Goal: Transaction & Acquisition: Purchase product/service

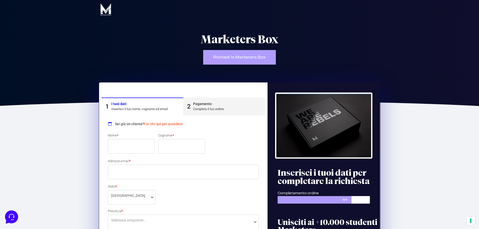
click at [135, 149] on input "Nome *" at bounding box center [131, 146] width 47 height 15
type input "[PERSON_NAME]"
drag, startPoint x: 188, startPoint y: 151, endPoint x: 165, endPoint y: 153, distance: 23.3
click at [165, 153] on input "DAmbrosio" at bounding box center [181, 146] width 47 height 15
type input "DAMBROSIO"
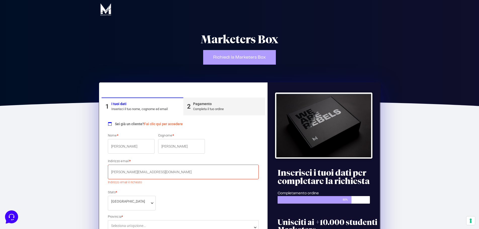
type input "[PERSON_NAME][EMAIL_ADDRESS][DOMAIN_NAME]"
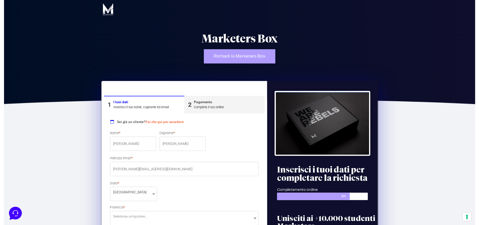
scroll to position [75, 0]
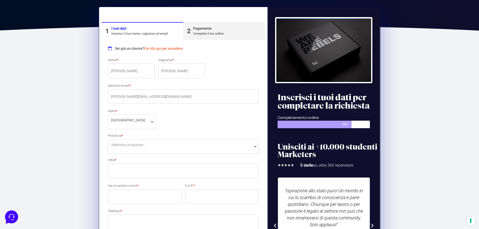
click at [151, 138] on p "Provincia * Seleziona un'opzione… Agrigento Alessandria Ancona Aosta Arezzo Asc…" at bounding box center [183, 143] width 155 height 20
click at [149, 143] on span "Seleziona un'opzione…" at bounding box center [183, 144] width 145 height 5
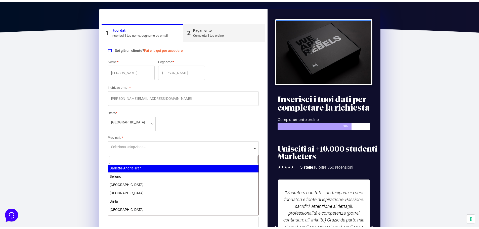
scroll to position [25, 0]
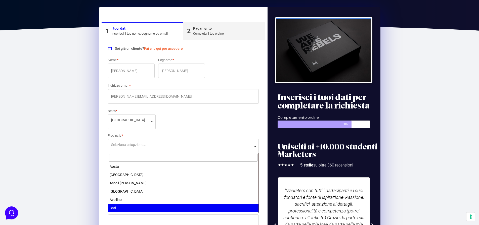
select select "BA"
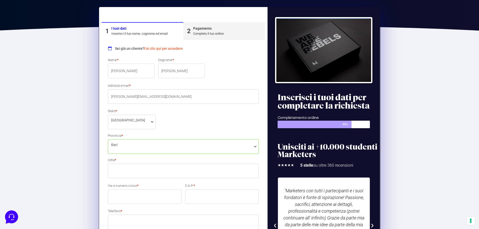
scroll to position [151, 0]
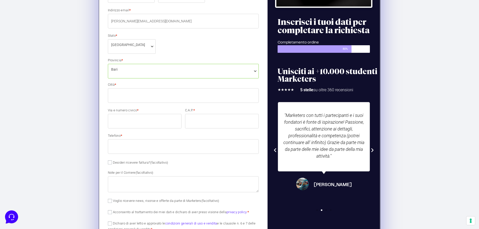
click at [137, 102] on input "Città *" at bounding box center [183, 95] width 151 height 15
type input "a"
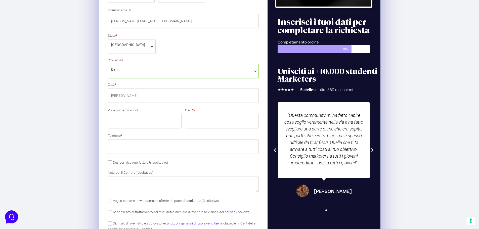
type input "[PERSON_NAME]"
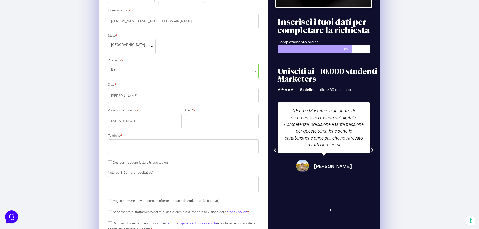
type input "MARMOLADA 1"
type input "70022"
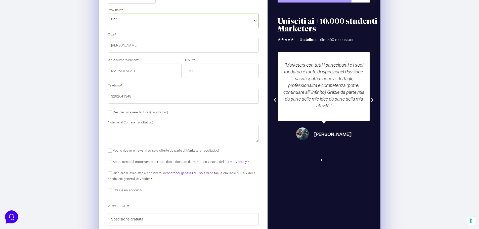
scroll to position [252, 0]
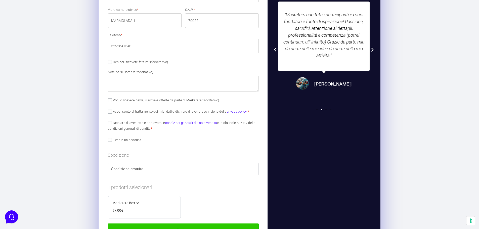
type input "3292641348"
click at [109, 125] on input "Dichiaro di aver letto e approvato le condizioni generali di uso e vendita e le…" at bounding box center [110, 123] width 4 height 4
checkbox input "true"
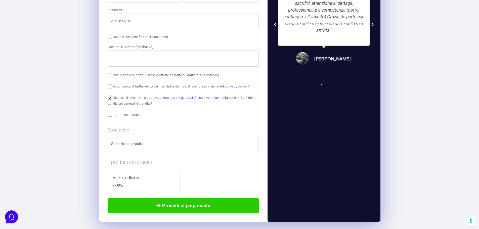
scroll to position [312, 0]
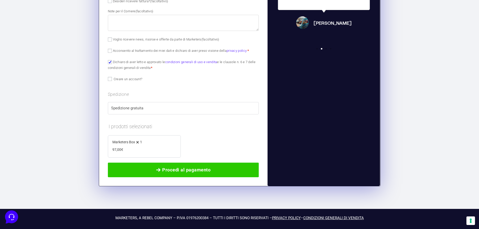
click at [131, 144] on div "Marketers Box 1" at bounding box center [144, 142] width 64 height 6
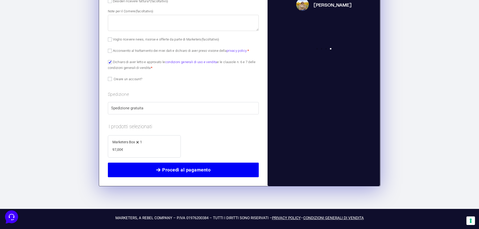
click at [189, 167] on span "Procedi al pagamento" at bounding box center [186, 170] width 48 height 7
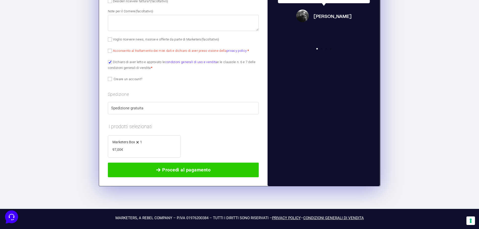
click at [157, 169] on span at bounding box center [158, 170] width 5 height 5
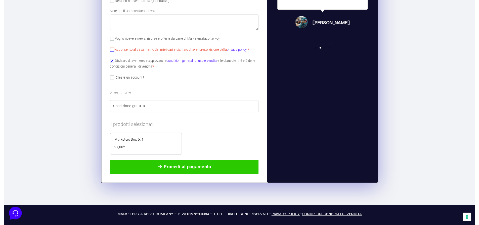
scroll to position [187, 0]
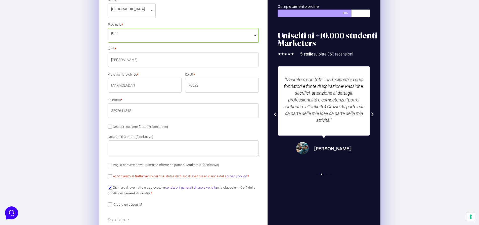
click at [135, 38] on span "Bari" at bounding box center [183, 35] width 151 height 15
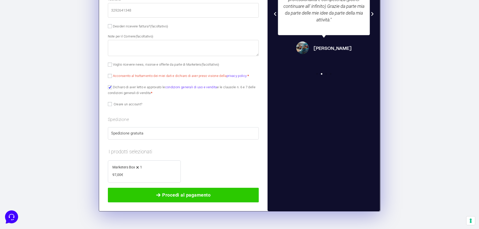
scroll to position [312, 0]
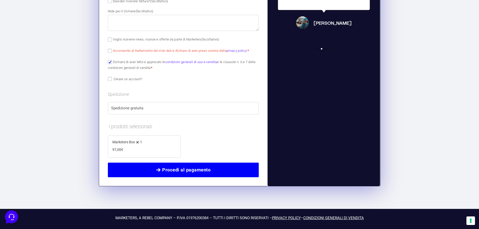
click at [138, 175] on link "Procedi al pagamento" at bounding box center [183, 170] width 151 height 15
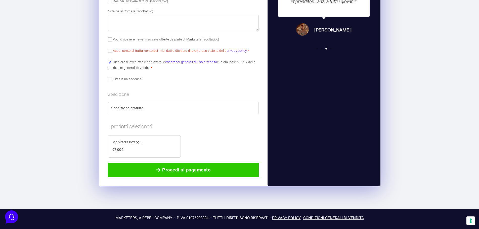
click at [140, 150] on div "Marketers Box 1 − 1 + 97,00 €" at bounding box center [144, 145] width 64 height 13
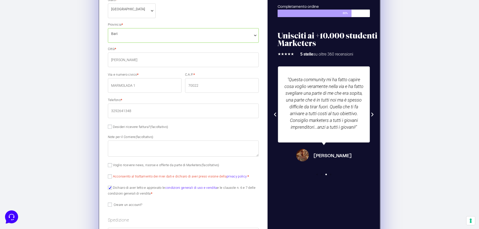
scroll to position [287, 0]
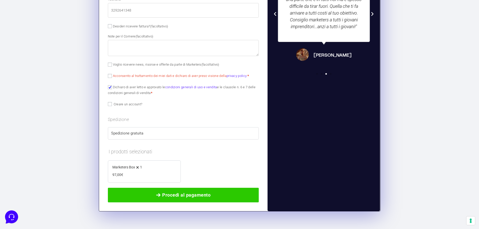
click at [116, 131] on label "Spedizione gratuita" at bounding box center [183, 134] width 145 height 6
click at [111, 102] on p "Creare un account?" at bounding box center [183, 104] width 151 height 7
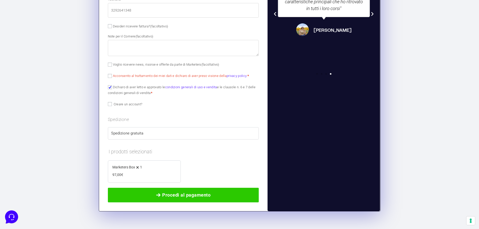
click at [108, 105] on div "Sei già un cliente? Fai clic qui per accedere Se hai precedentemente acquistato…" at bounding box center [184, 18] width 164 height 381
click at [111, 104] on input "Creare un account?" at bounding box center [110, 104] width 4 height 4
checkbox input "true"
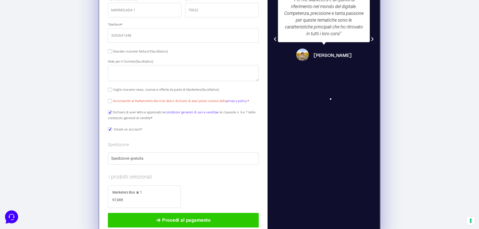
click at [113, 99] on label "Acconsento al trattamento dei miei dati e dichiaro di aver preso visione della …" at bounding box center [178, 101] width 141 height 4
click at [112, 99] on input "Acconsento al trattamento dei miei dati e dichiaro di aver preso visione della …" at bounding box center [110, 101] width 4 height 4
checkbox input "true"
click at [110, 128] on input "Creare un account?" at bounding box center [110, 129] width 4 height 4
checkbox input "false"
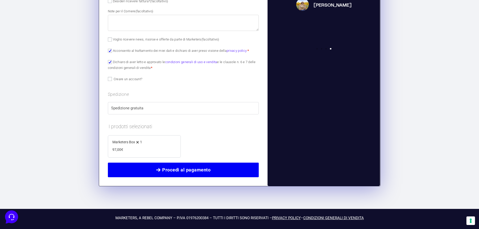
click at [166, 164] on link "Procedi al pagamento" at bounding box center [183, 170] width 151 height 15
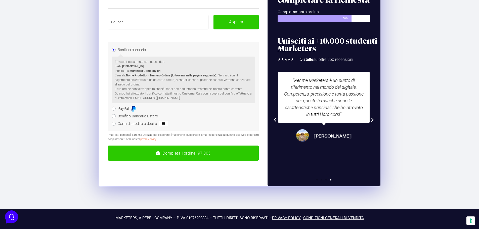
scroll to position [85, 0]
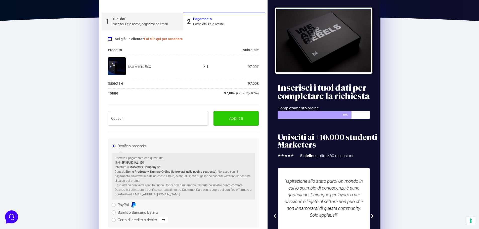
click at [147, 112] on input "text" at bounding box center [158, 118] width 101 height 15
paste input "BOXPRO100OFF"
type input "BOXPRO100OFF"
click at [234, 117] on button "Applica" at bounding box center [236, 118] width 45 height 15
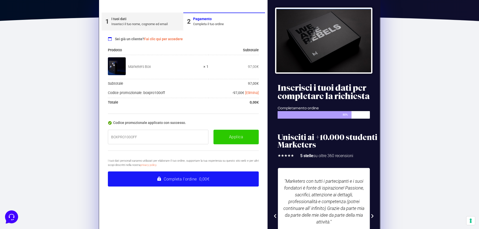
click at [193, 177] on button "Completa l'ordine 0,00€" at bounding box center [183, 179] width 151 height 15
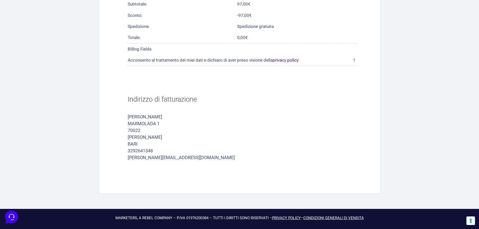
scroll to position [75, 0]
